Goal: Transaction & Acquisition: Purchase product/service

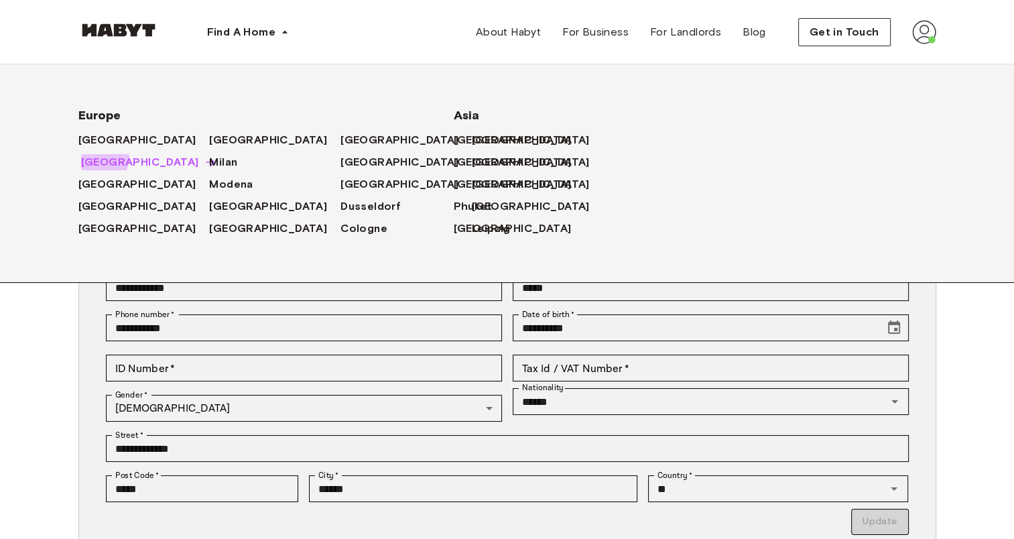
click at [102, 158] on span "[GEOGRAPHIC_DATA]" at bounding box center [140, 162] width 118 height 16
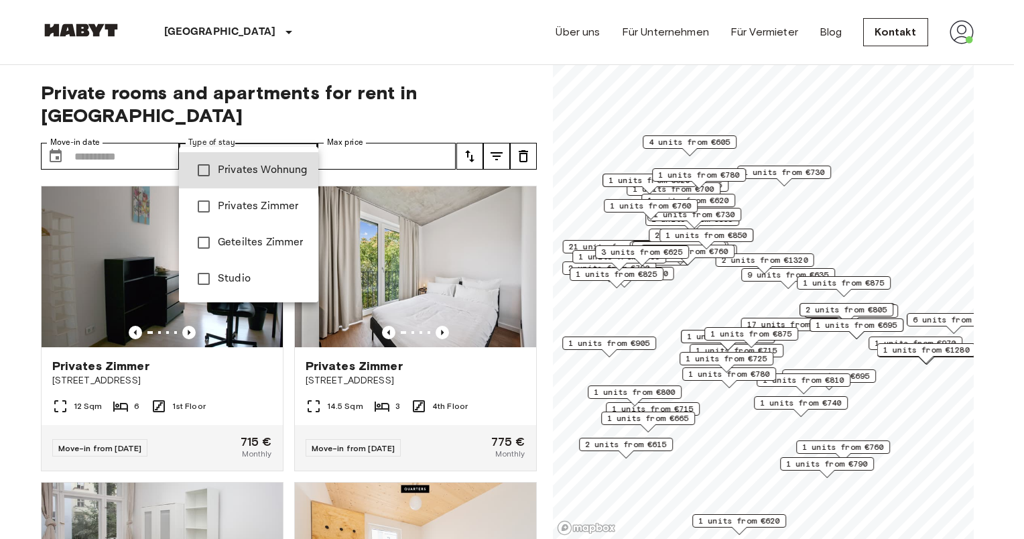
click at [253, 172] on span "Privates Wohnung" at bounding box center [263, 170] width 90 height 16
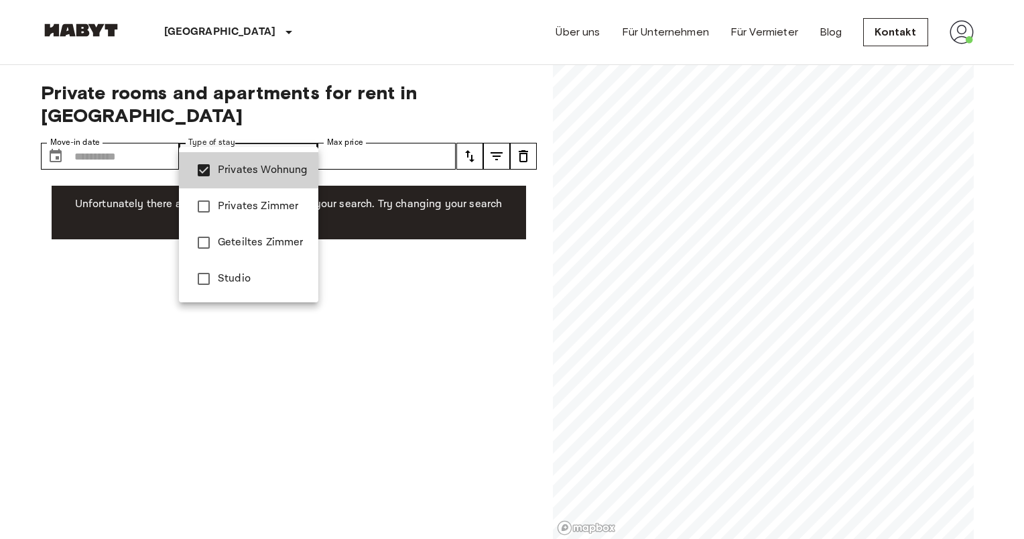
click at [232, 278] on span "Studio" at bounding box center [263, 279] width 90 height 16
type input "**********"
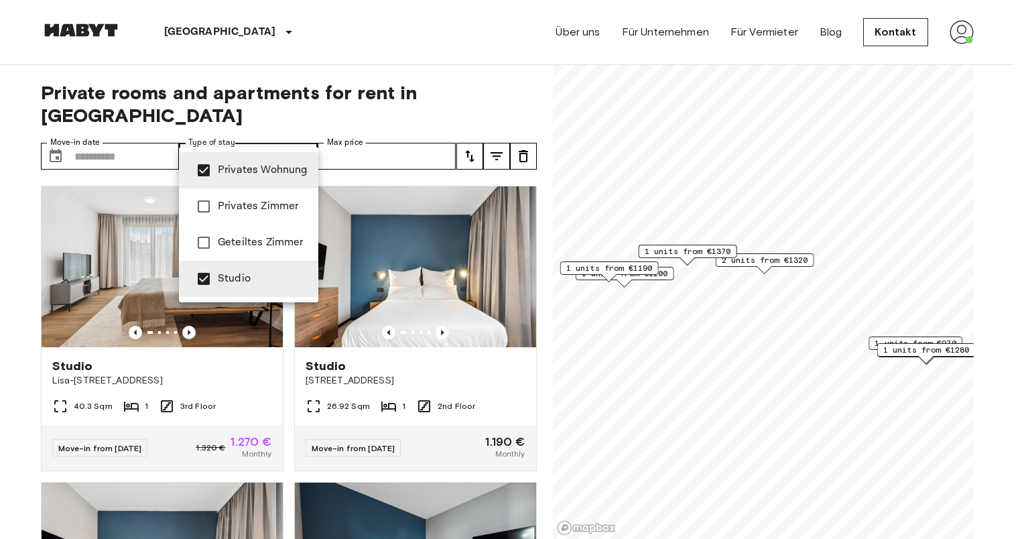
click at [476, 135] on div at bounding box center [512, 269] width 1024 height 539
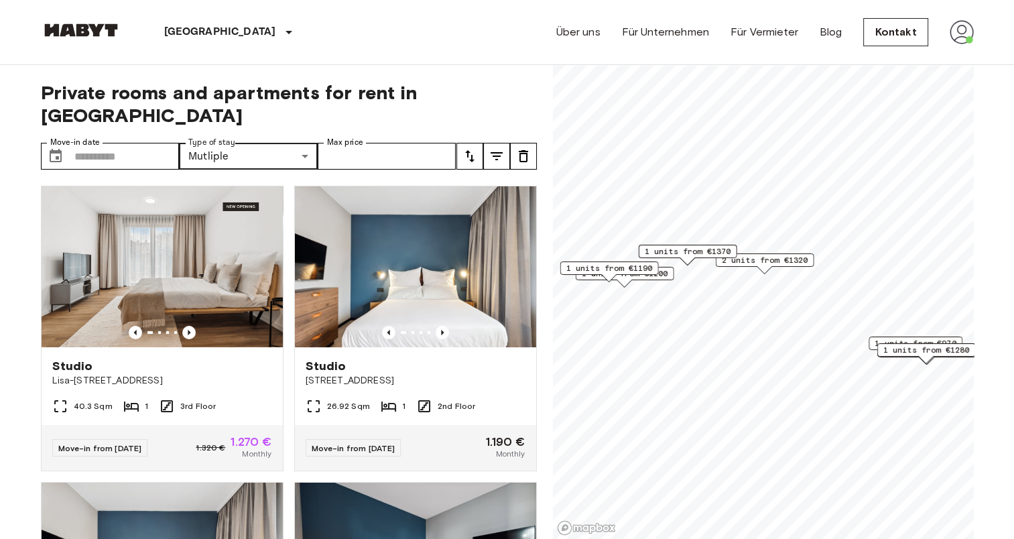
click at [472, 148] on icon "tune" at bounding box center [470, 156] width 16 height 16
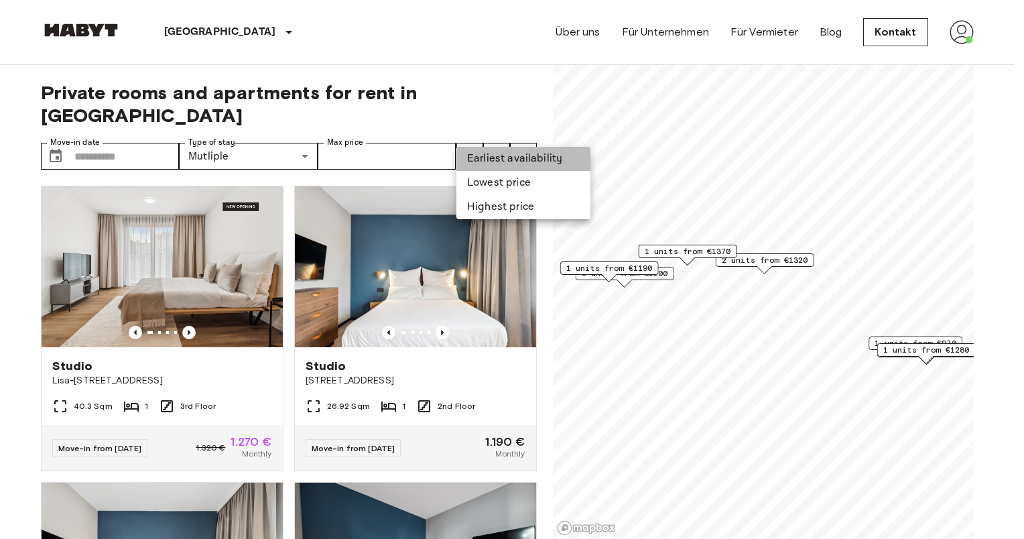
click at [463, 162] on li "Earliest availability" at bounding box center [523, 159] width 134 height 24
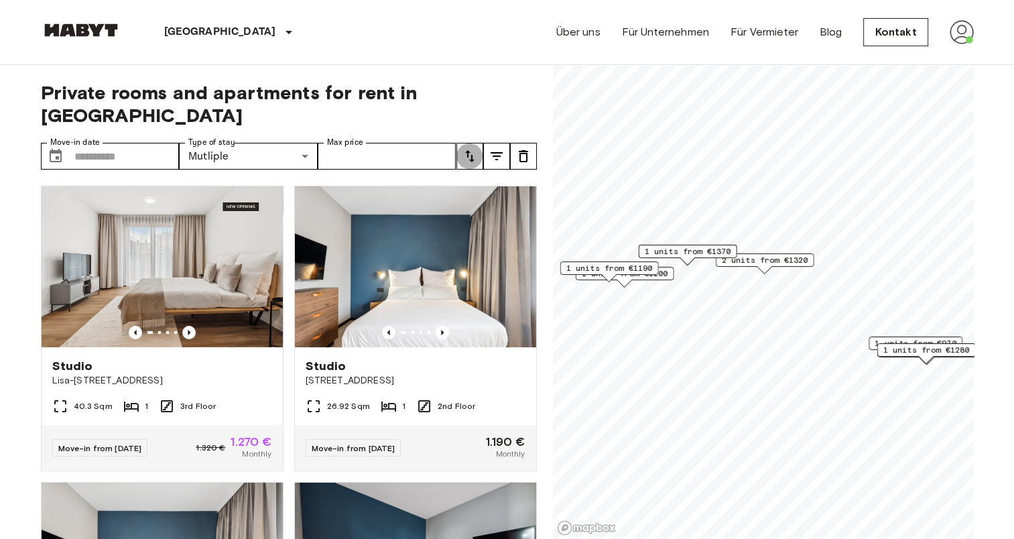
click at [475, 148] on icon "tune" at bounding box center [470, 156] width 16 height 16
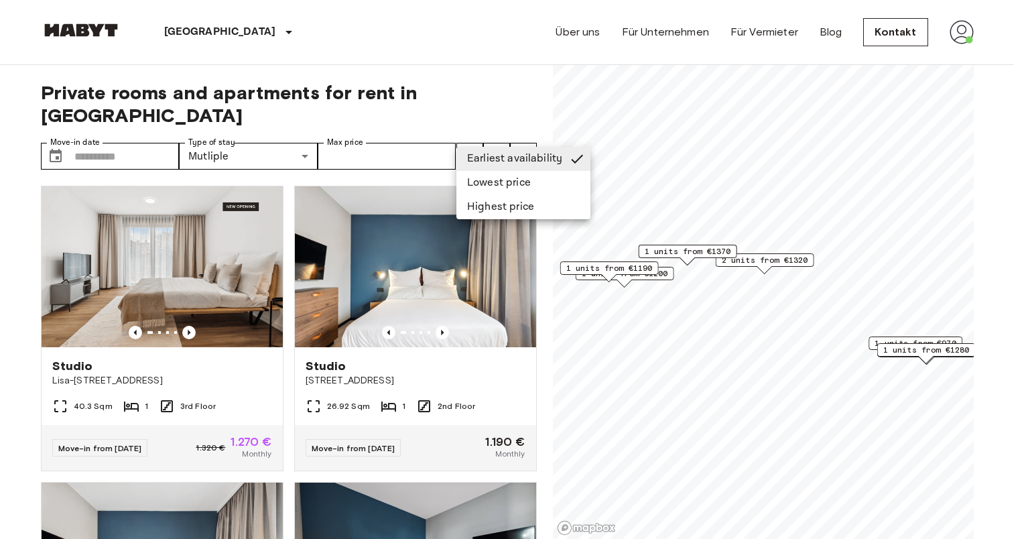
click at [482, 196] on li "Highest price" at bounding box center [523, 207] width 134 height 24
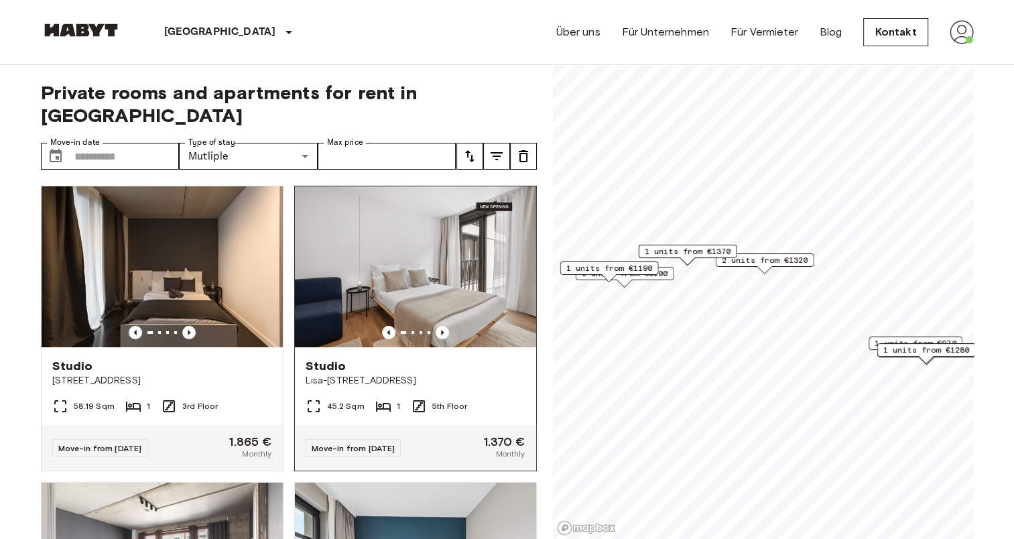
click at [484, 186] on img at bounding box center [415, 266] width 241 height 161
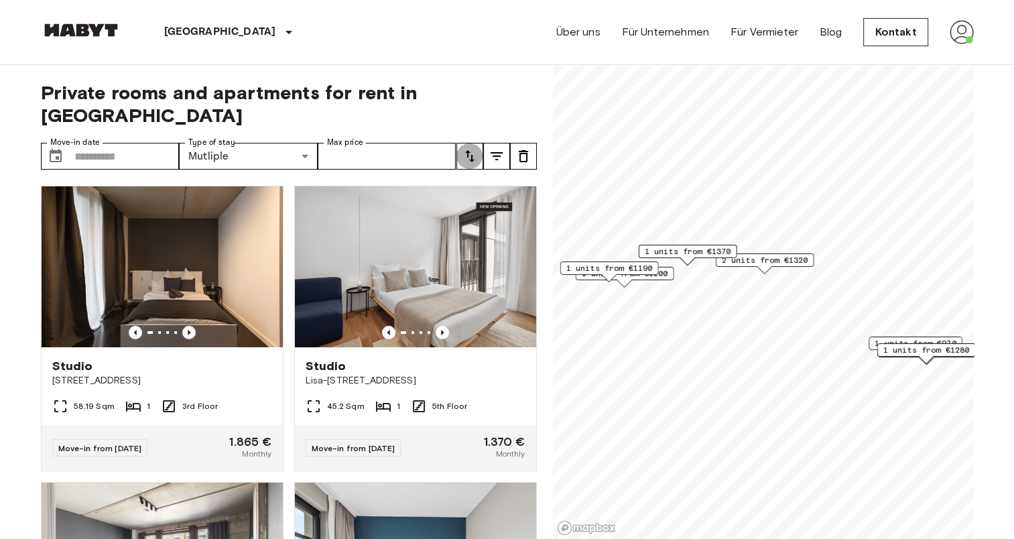
click at [471, 150] on icon "tune" at bounding box center [469, 156] width 9 height 12
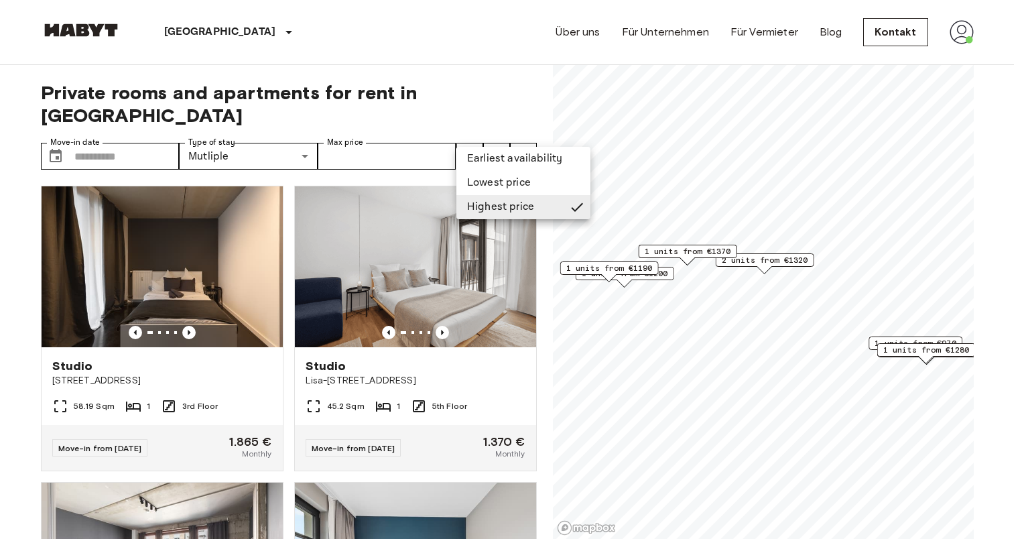
click at [485, 182] on li "Lowest price" at bounding box center [523, 183] width 134 height 24
